Goal: Check status: Check status

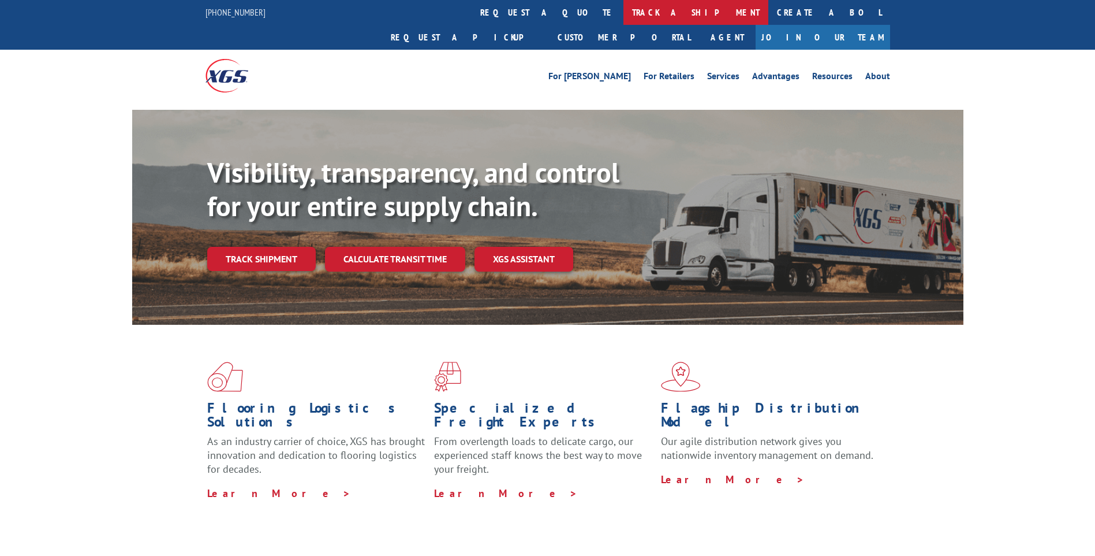
drag, startPoint x: 493, startPoint y: 11, endPoint x: 396, endPoint y: 62, distance: 109.5
click at [624, 11] on link "track a shipment" at bounding box center [696, 12] width 145 height 25
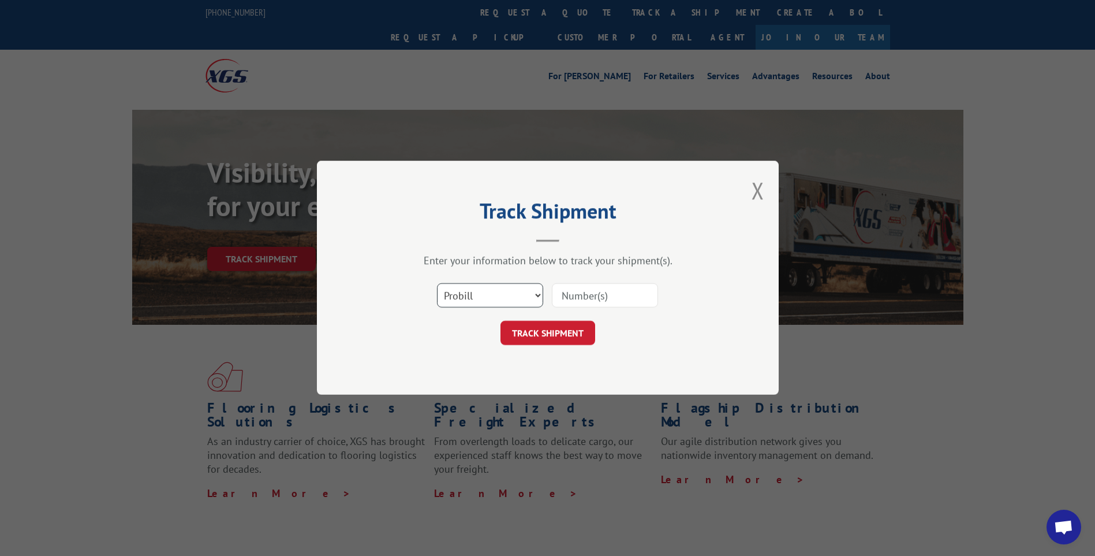
click at [505, 296] on select "Select category... Probill BOL PO" at bounding box center [490, 296] width 106 height 24
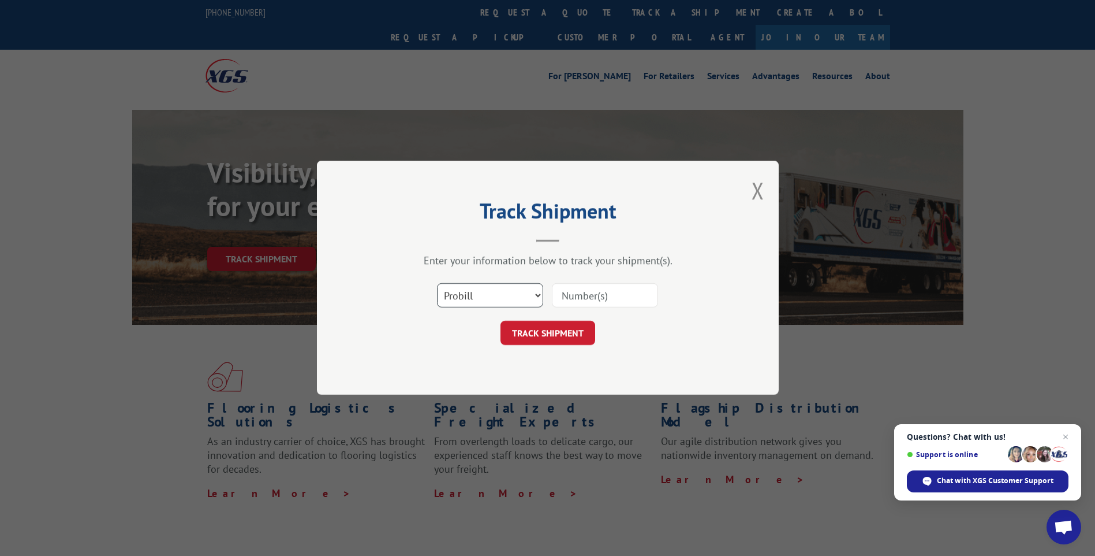
select select "po"
click at [437, 284] on select "Select category... Probill BOL PO" at bounding box center [490, 296] width 106 height 24
click at [587, 303] on input at bounding box center [605, 296] width 106 height 24
paste input "19654200/RPKM1"
click at [574, 299] on input "19654200/RPKM1" at bounding box center [605, 296] width 106 height 24
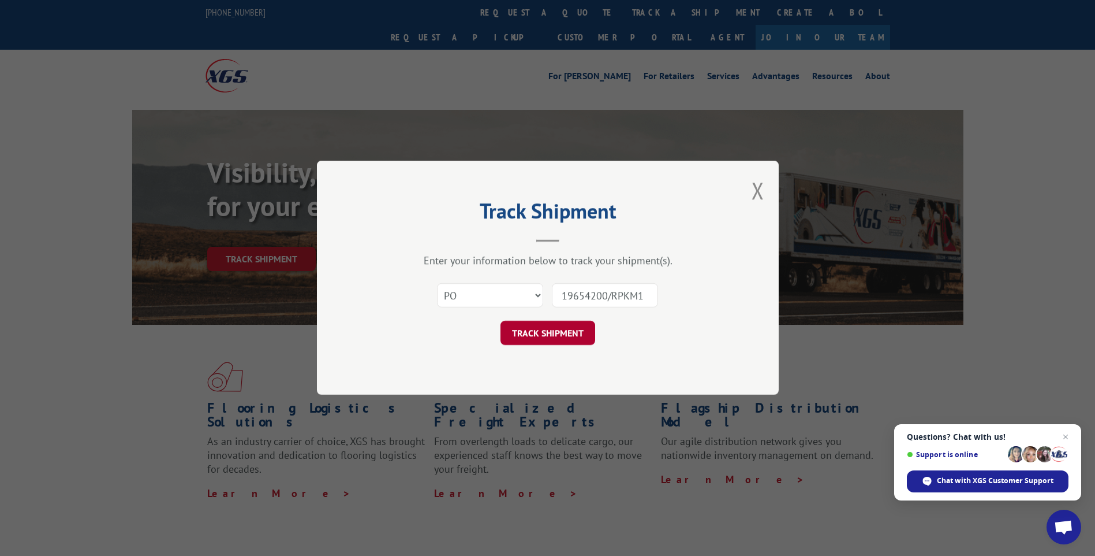
type input "19654200/RPKM1"
click at [575, 331] on button "TRACK SHIPMENT" at bounding box center [548, 333] width 95 height 24
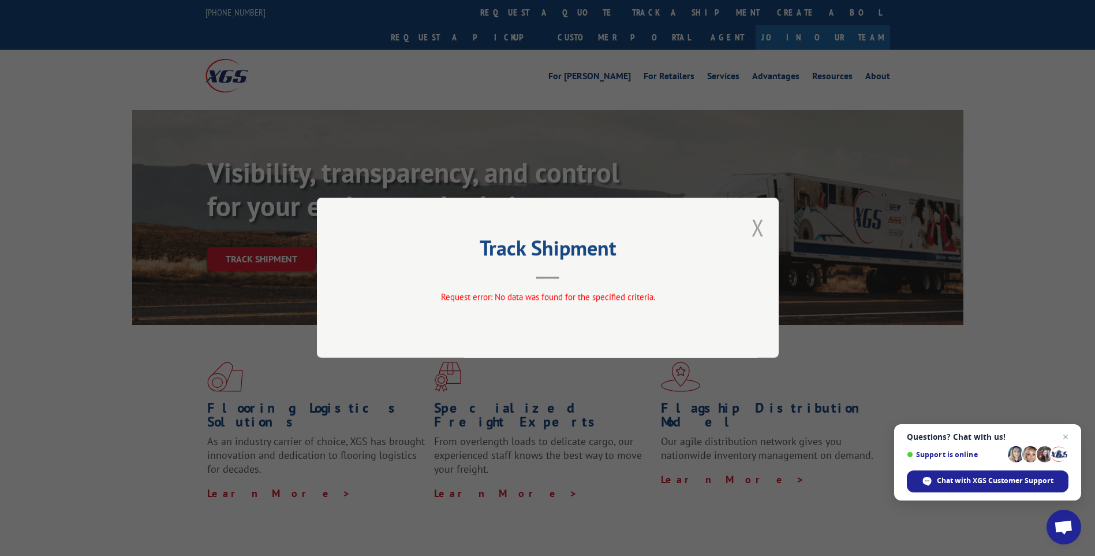
click at [757, 225] on button "Close modal" at bounding box center [758, 227] width 13 height 31
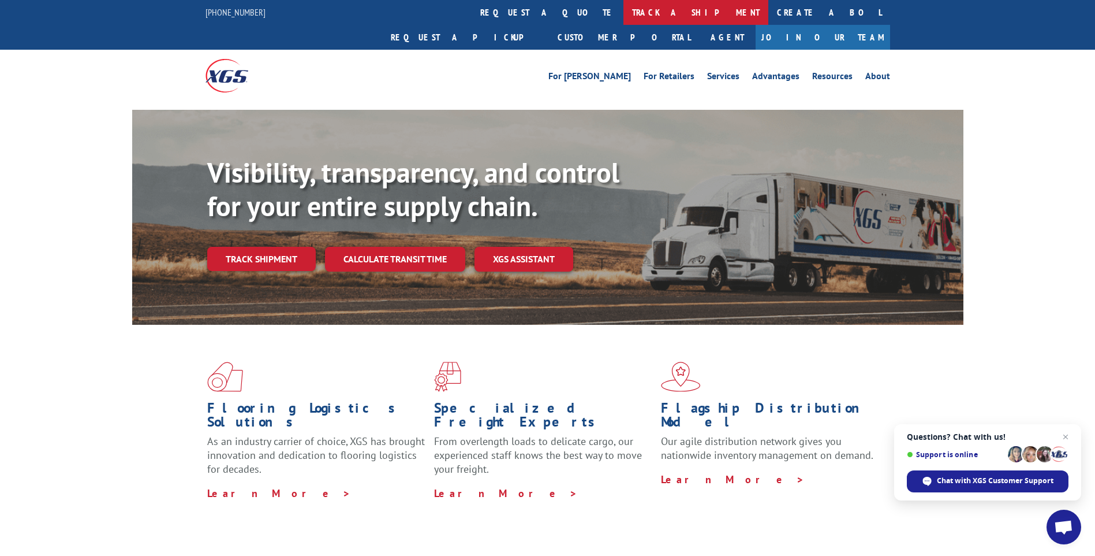
click at [624, 13] on link "track a shipment" at bounding box center [696, 12] width 145 height 25
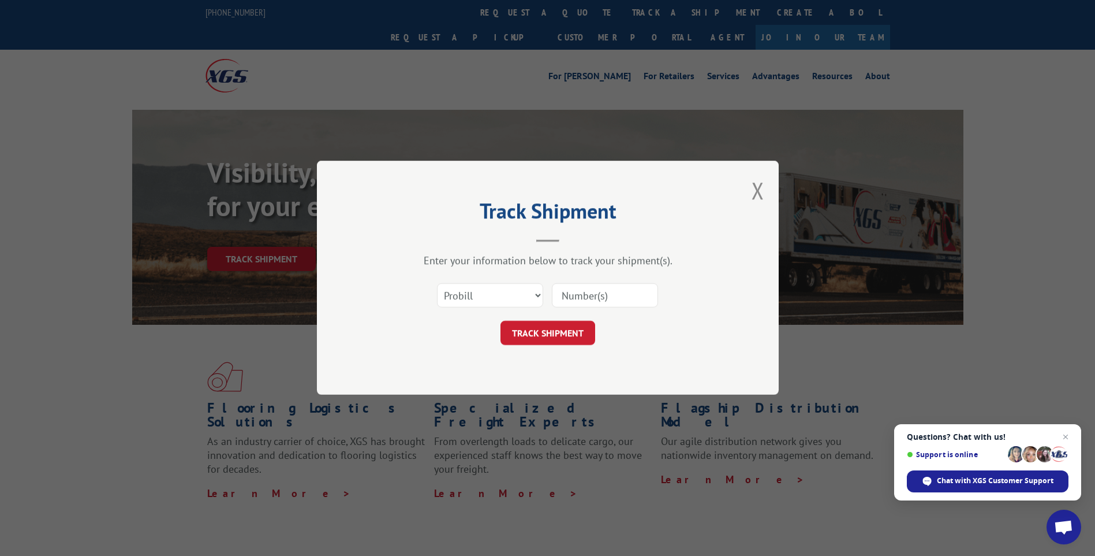
drag, startPoint x: 606, startPoint y: 299, endPoint x: 542, endPoint y: 297, distance: 64.1
click at [603, 299] on input at bounding box center [605, 296] width 106 height 24
click at [486, 282] on div "Select category... Probill BOL PO" at bounding box center [490, 295] width 105 height 27
click at [498, 304] on select "Select category... Probill BOL PO" at bounding box center [490, 296] width 106 height 24
select select "po"
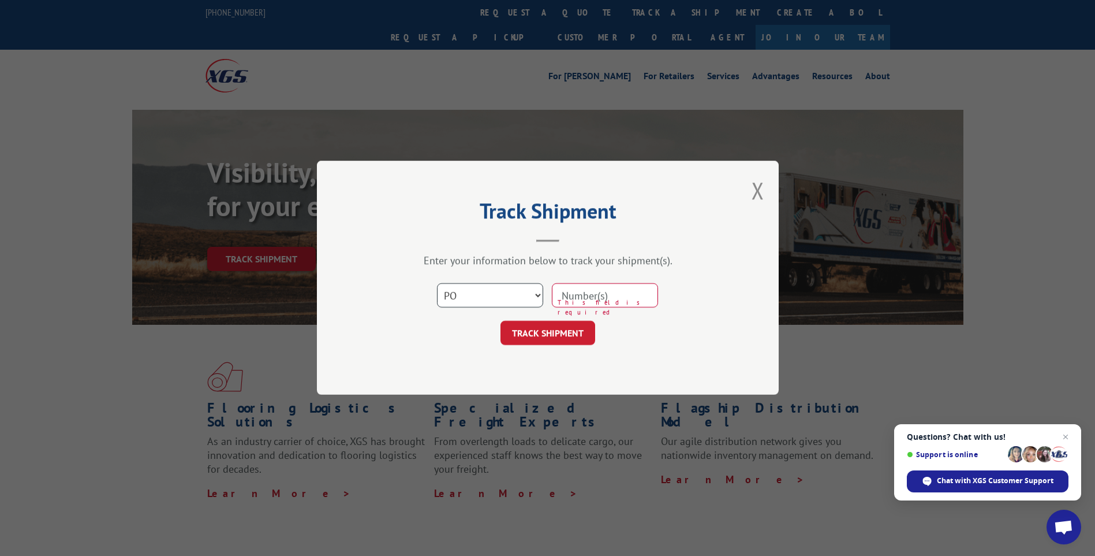
click at [437, 284] on select "Select category... Probill BOL PO" at bounding box center [490, 296] width 106 height 24
click at [591, 295] on input at bounding box center [605, 296] width 106 height 24
paste input "19654200"
type input "19654200"
click at [550, 334] on button "TRACK SHIPMENT" at bounding box center [548, 333] width 95 height 24
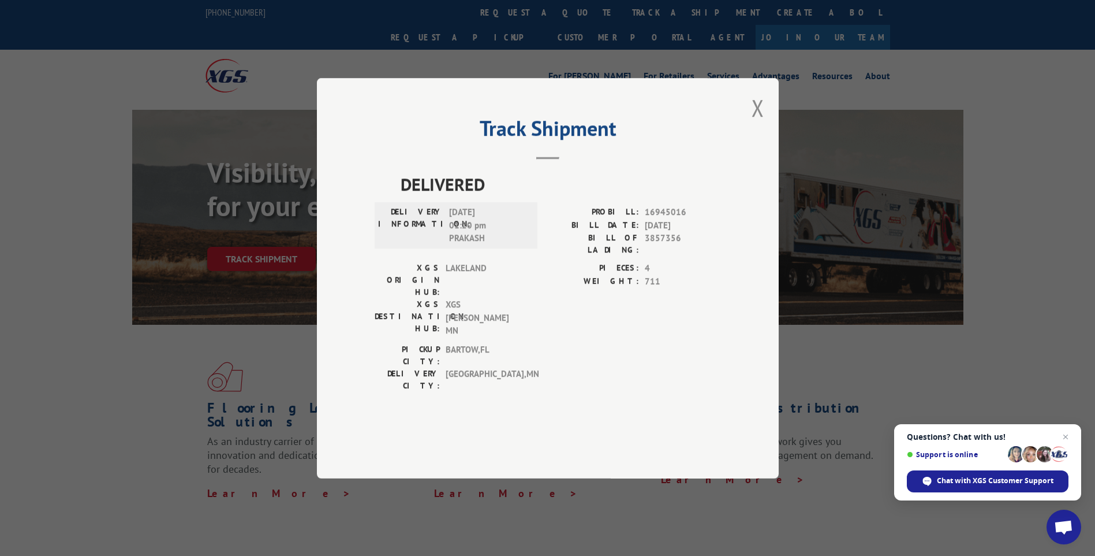
click at [774, 140] on div "Track Shipment DELIVERED DELIVERY INFORMATION: [DATE] 01:20 pm PRAKASH PROBILL:…" at bounding box center [548, 278] width 462 height 400
click at [754, 123] on button "Close modal" at bounding box center [758, 107] width 13 height 31
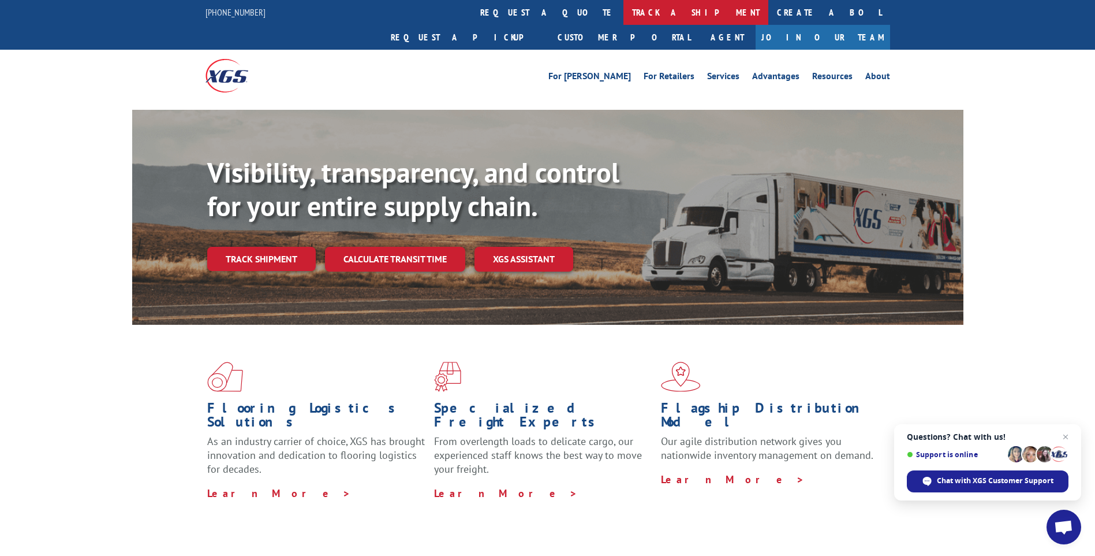
click at [624, 9] on link "track a shipment" at bounding box center [696, 12] width 145 height 25
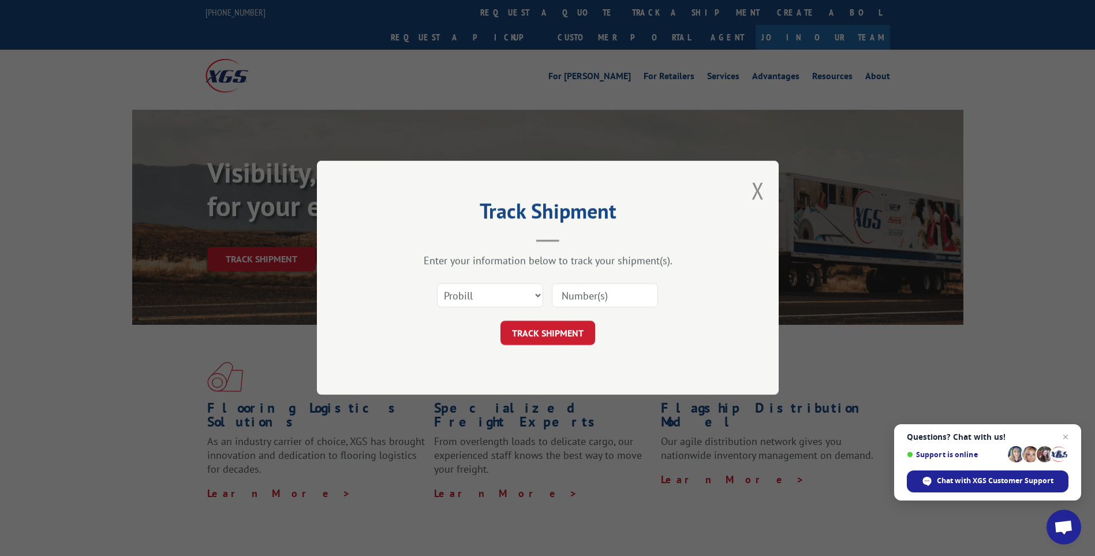
click at [634, 296] on input at bounding box center [605, 296] width 106 height 24
paste input "16945325"
click at [558, 293] on input "16945325" at bounding box center [605, 296] width 106 height 24
click at [624, 305] on input "16945325" at bounding box center [605, 296] width 106 height 24
type input "16945325"
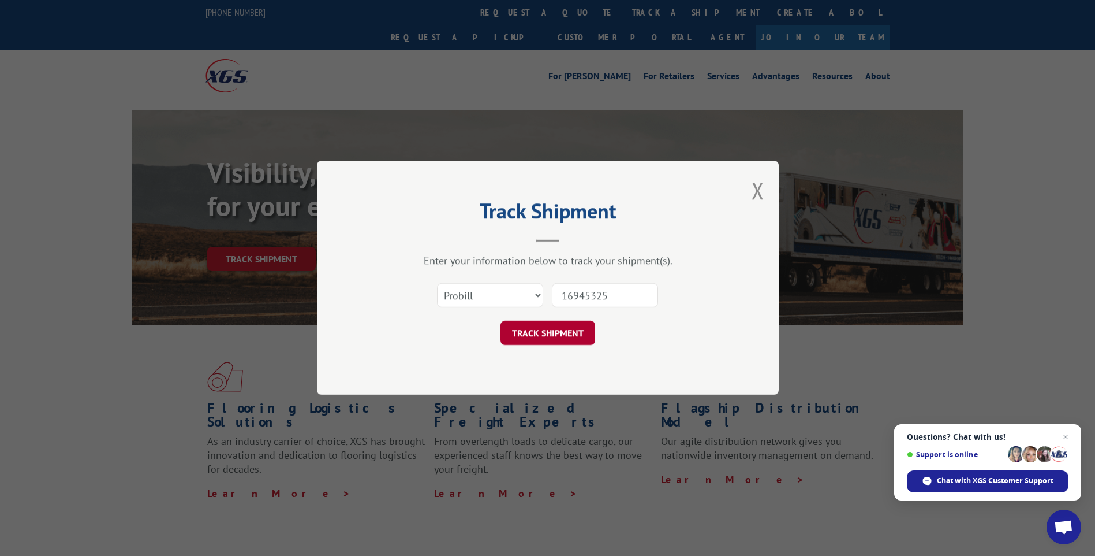
click at [572, 333] on button "TRACK SHIPMENT" at bounding box center [548, 333] width 95 height 24
